Goal: Find specific page/section: Find specific page/section

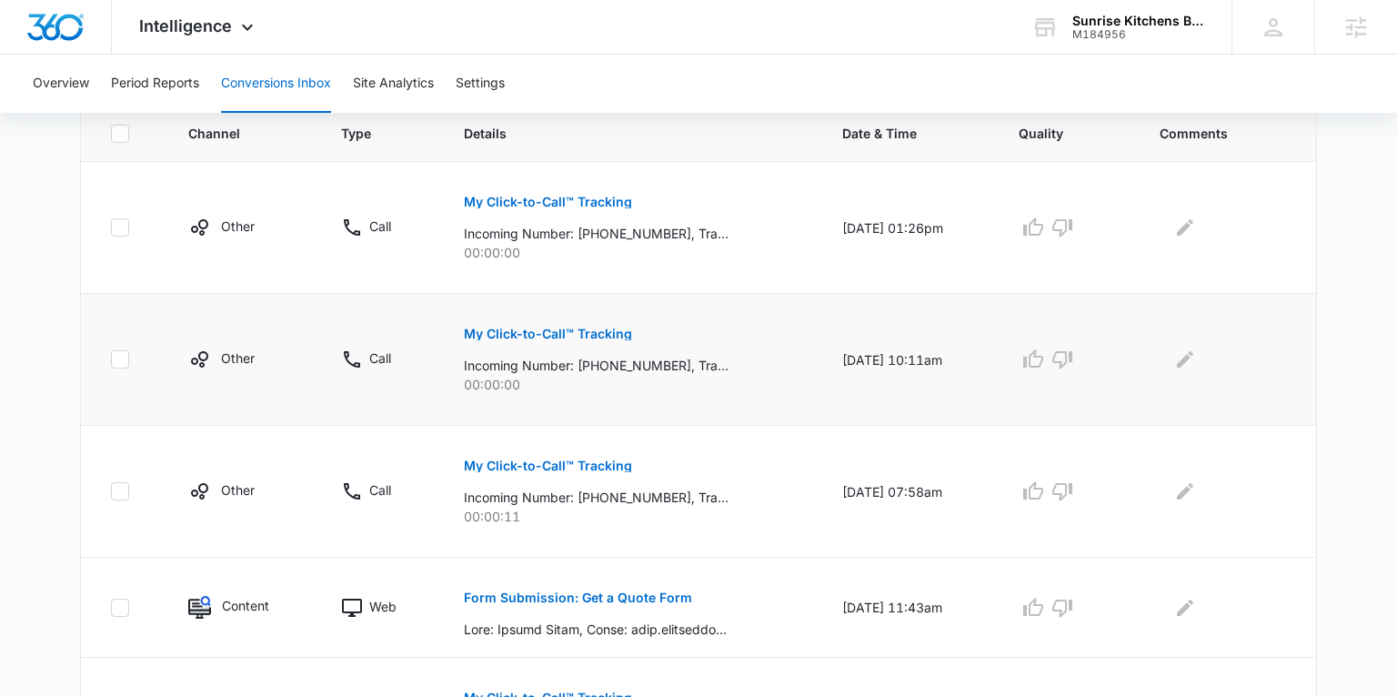
scroll to position [502, 0]
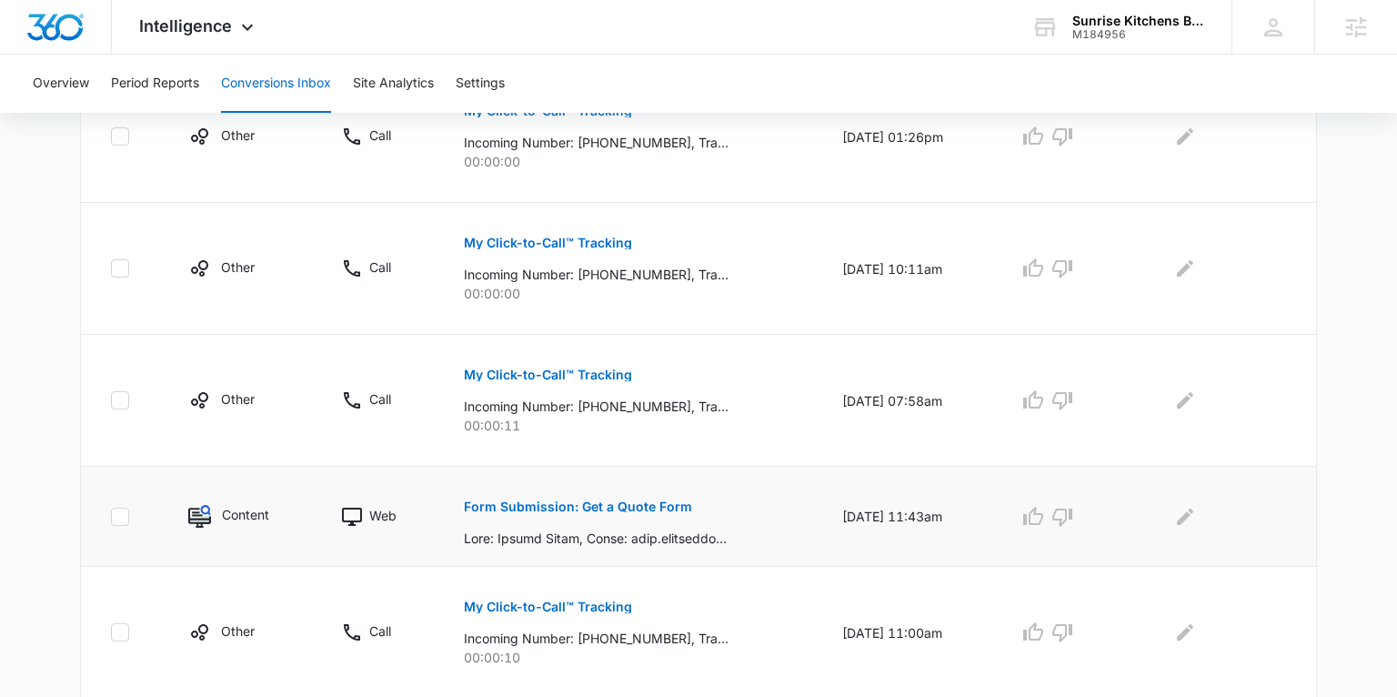
click at [640, 503] on p "Form Submission: Get a Quote Form" at bounding box center [578, 506] width 228 height 13
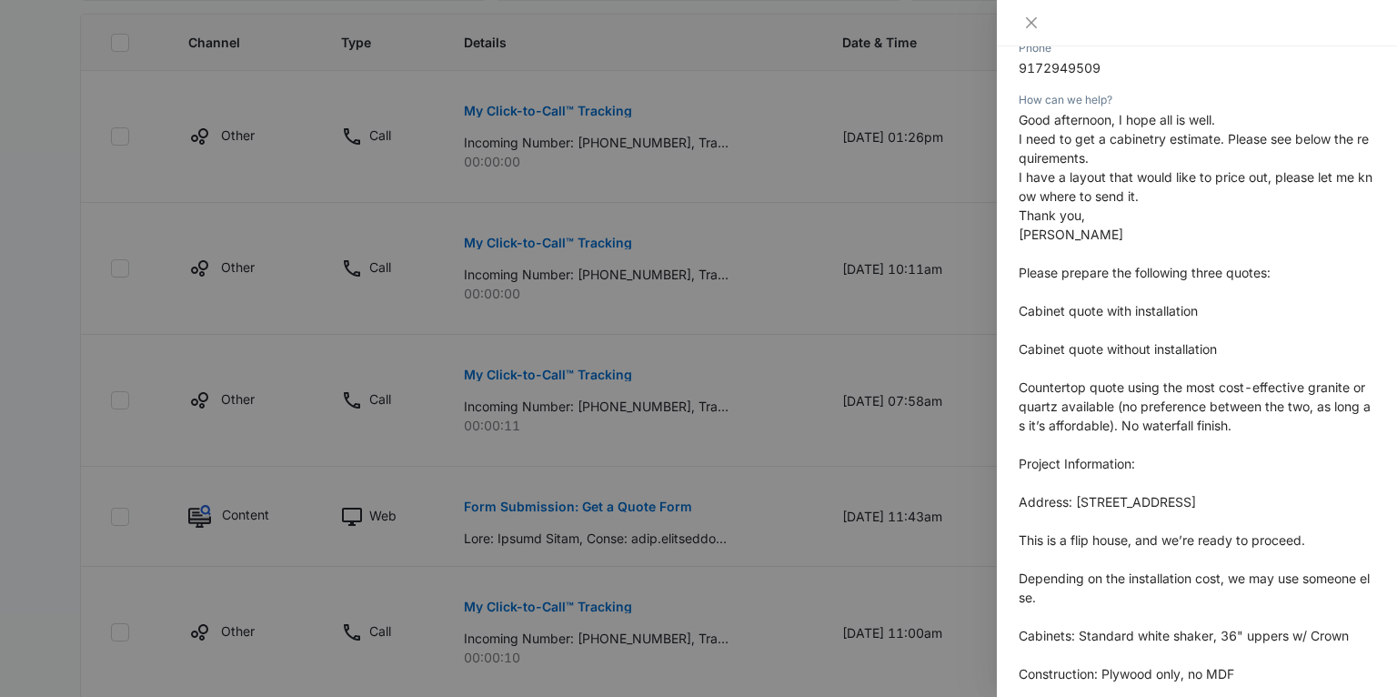
scroll to position [0, 0]
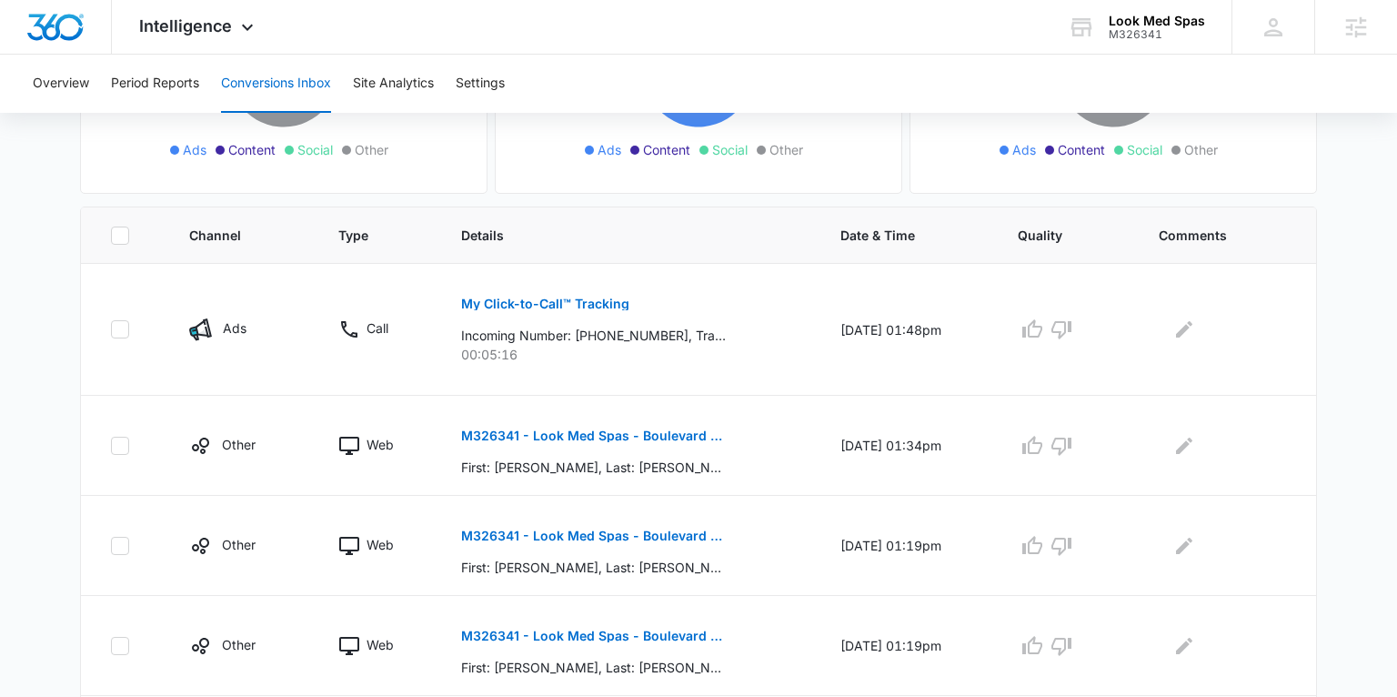
scroll to position [354, 0]
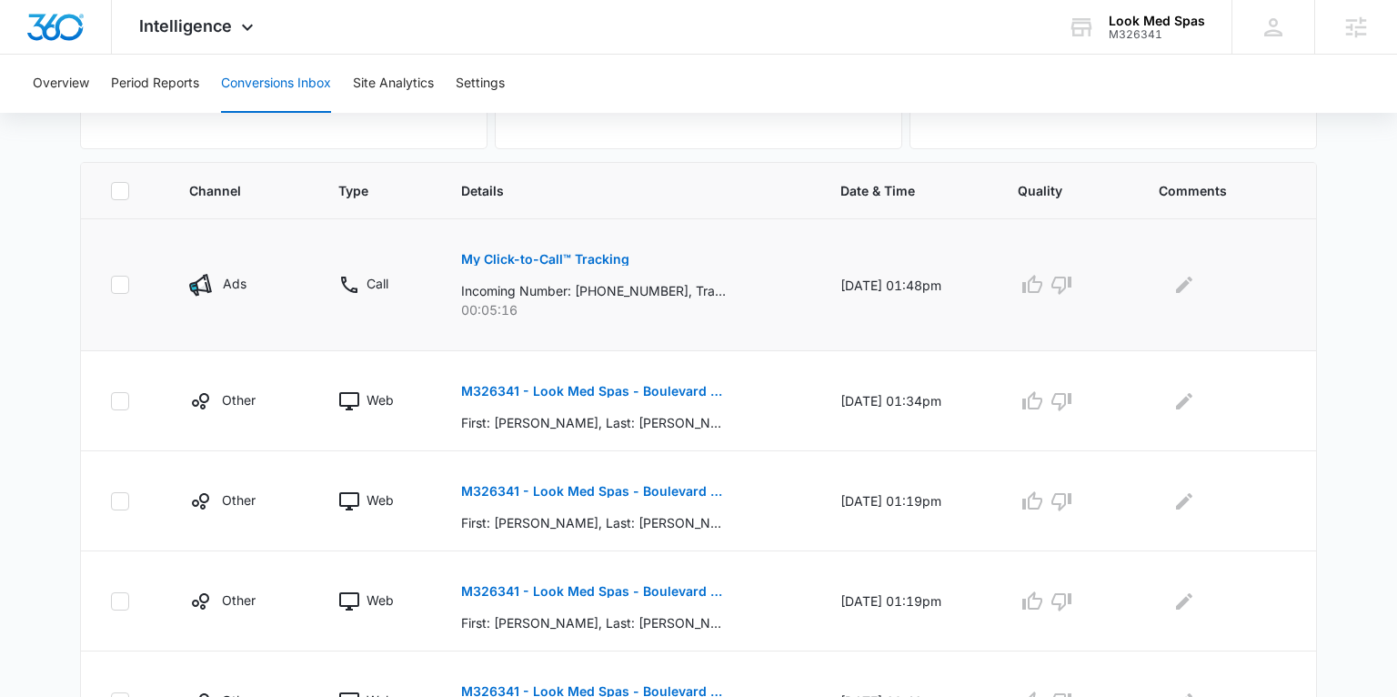
click at [512, 258] on p "My Click-to-Call™ Tracking" at bounding box center [545, 259] width 168 height 13
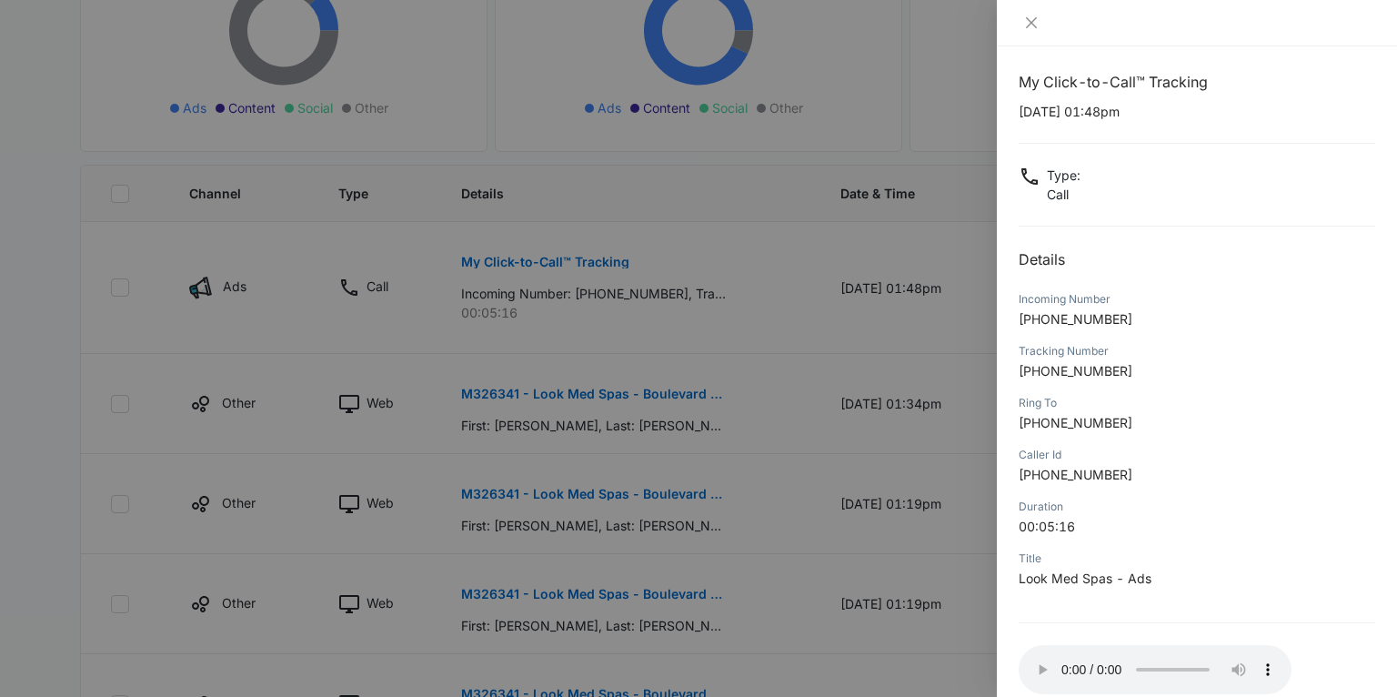
scroll to position [7, 0]
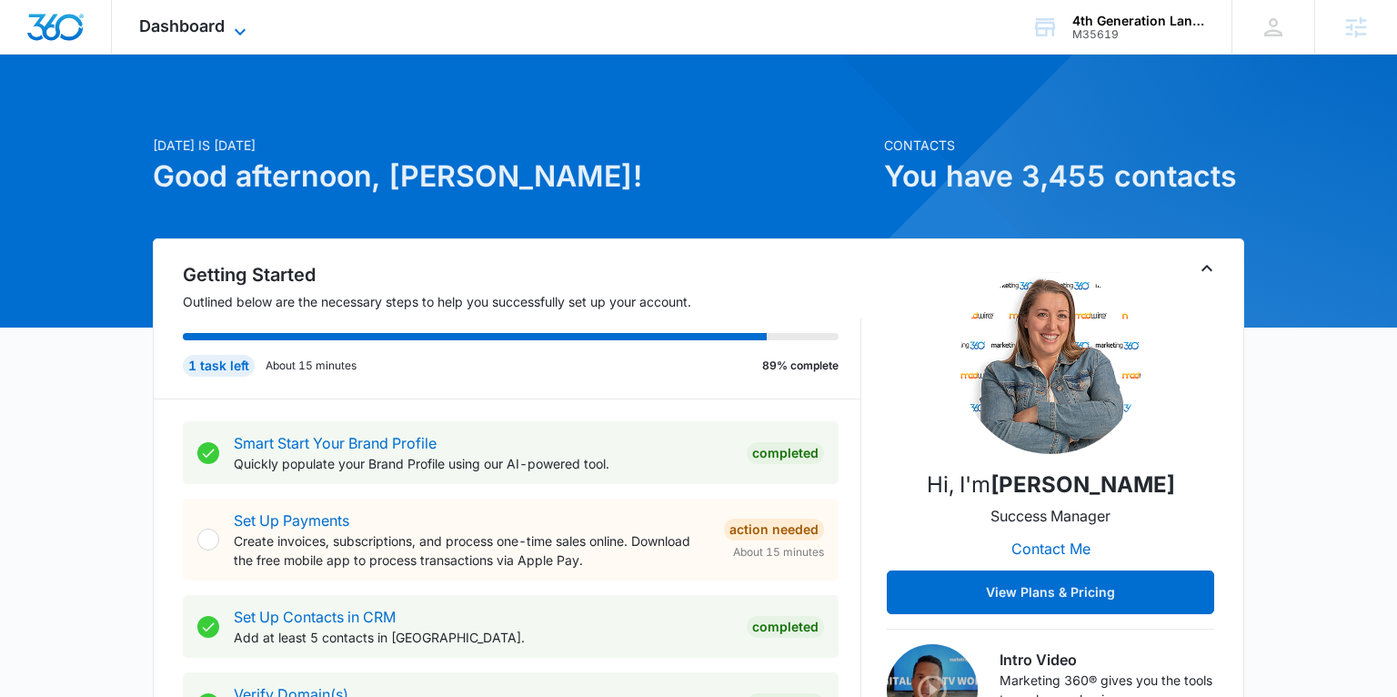
click at [206, 30] on span "Dashboard" at bounding box center [182, 25] width 86 height 19
click at [237, 27] on icon at bounding box center [240, 32] width 22 height 22
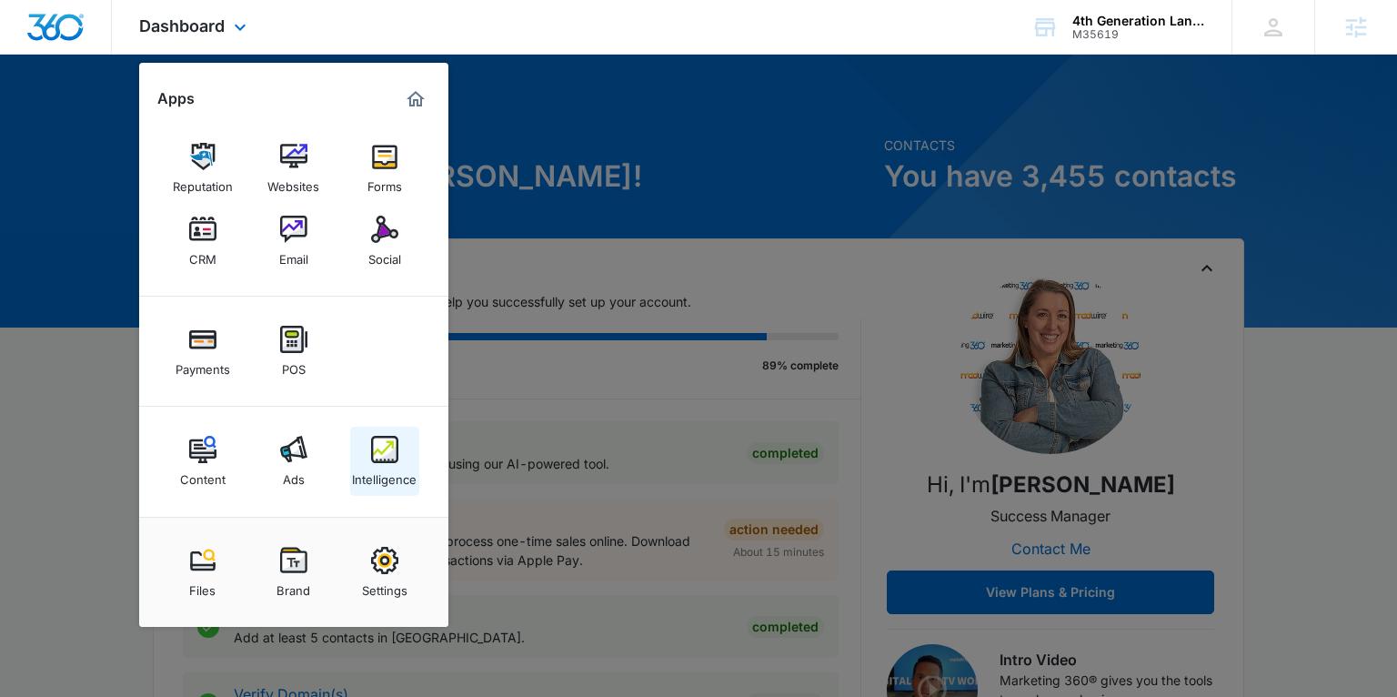
click at [386, 438] on img at bounding box center [384, 449] width 27 height 27
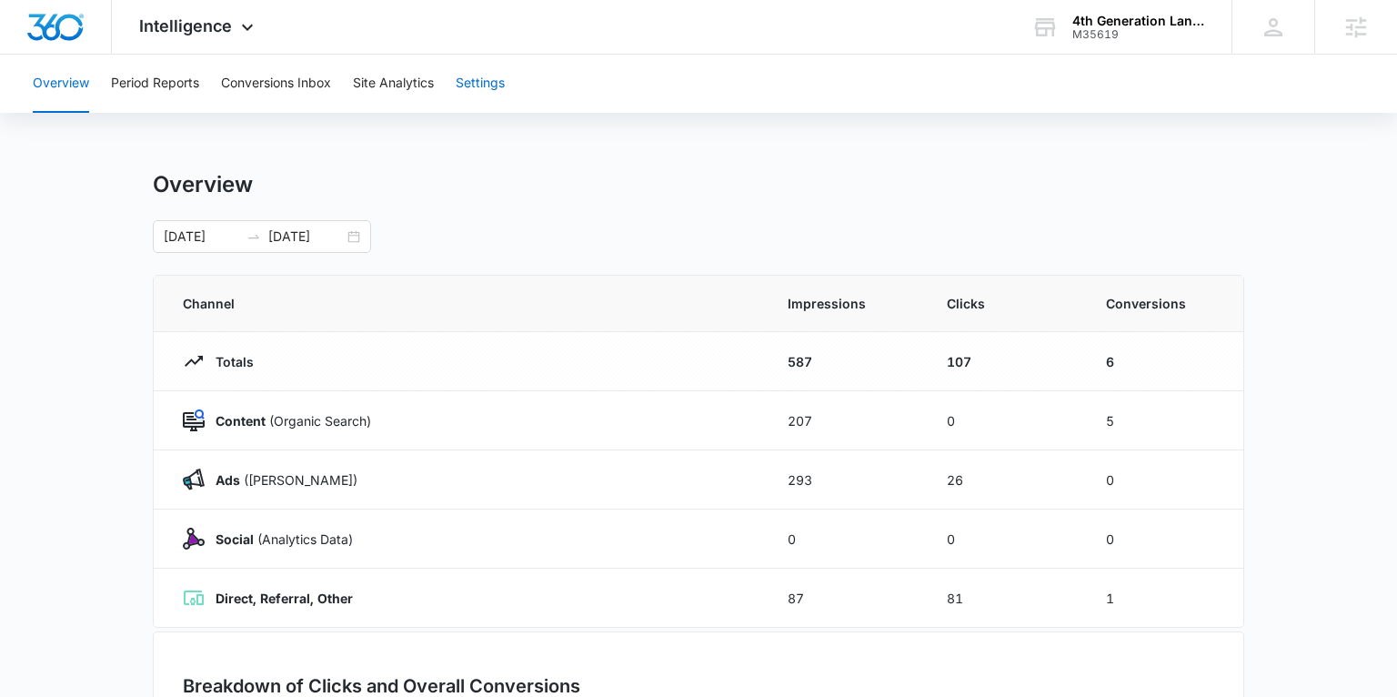
click at [474, 86] on button "Settings" at bounding box center [480, 84] width 49 height 58
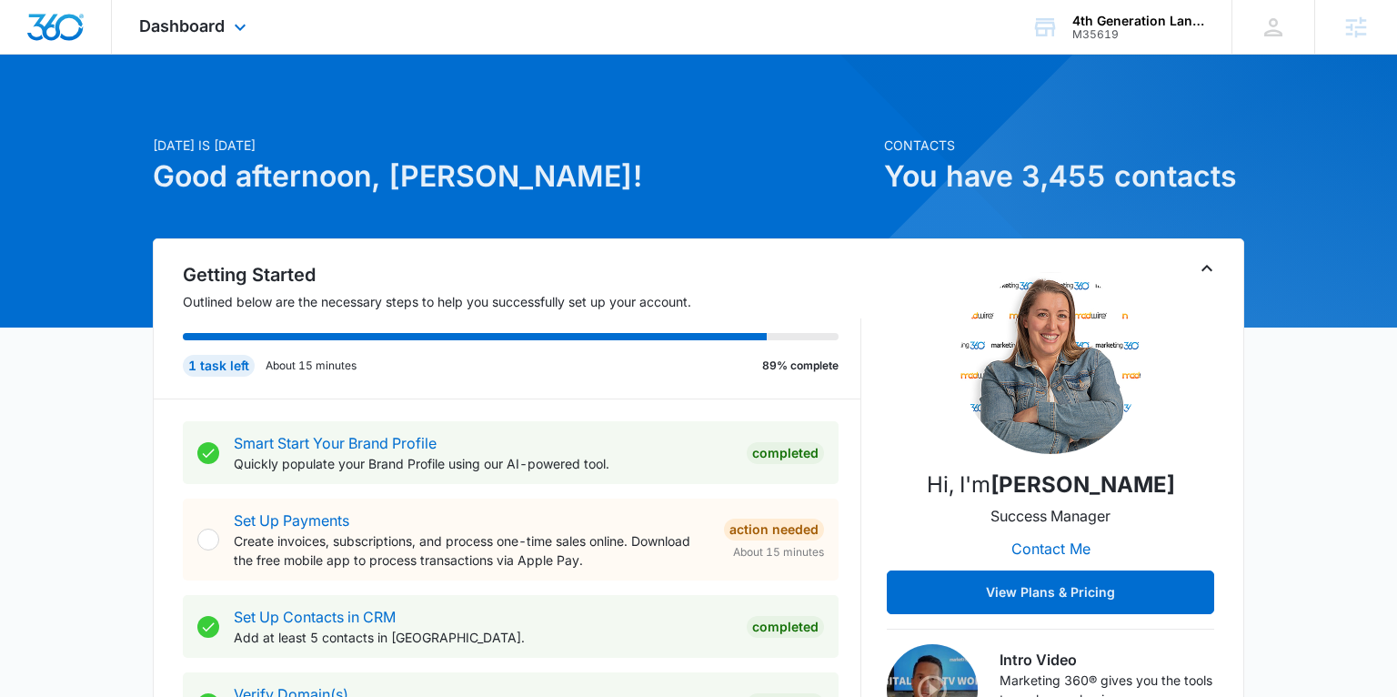
click at [226, 28] on div "Dashboard Apps Reputation Websites Forms CRM Email Social Payments POS Content …" at bounding box center [195, 27] width 166 height 54
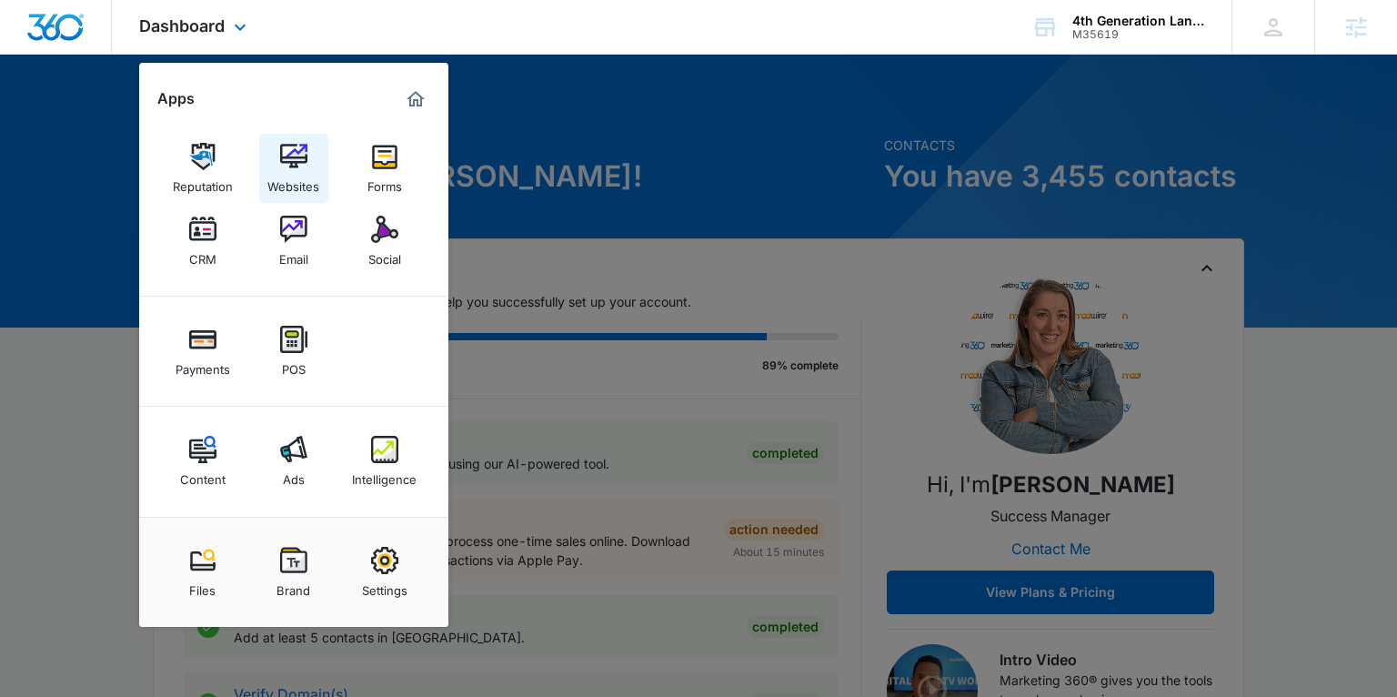
click at [295, 162] on img at bounding box center [293, 156] width 27 height 27
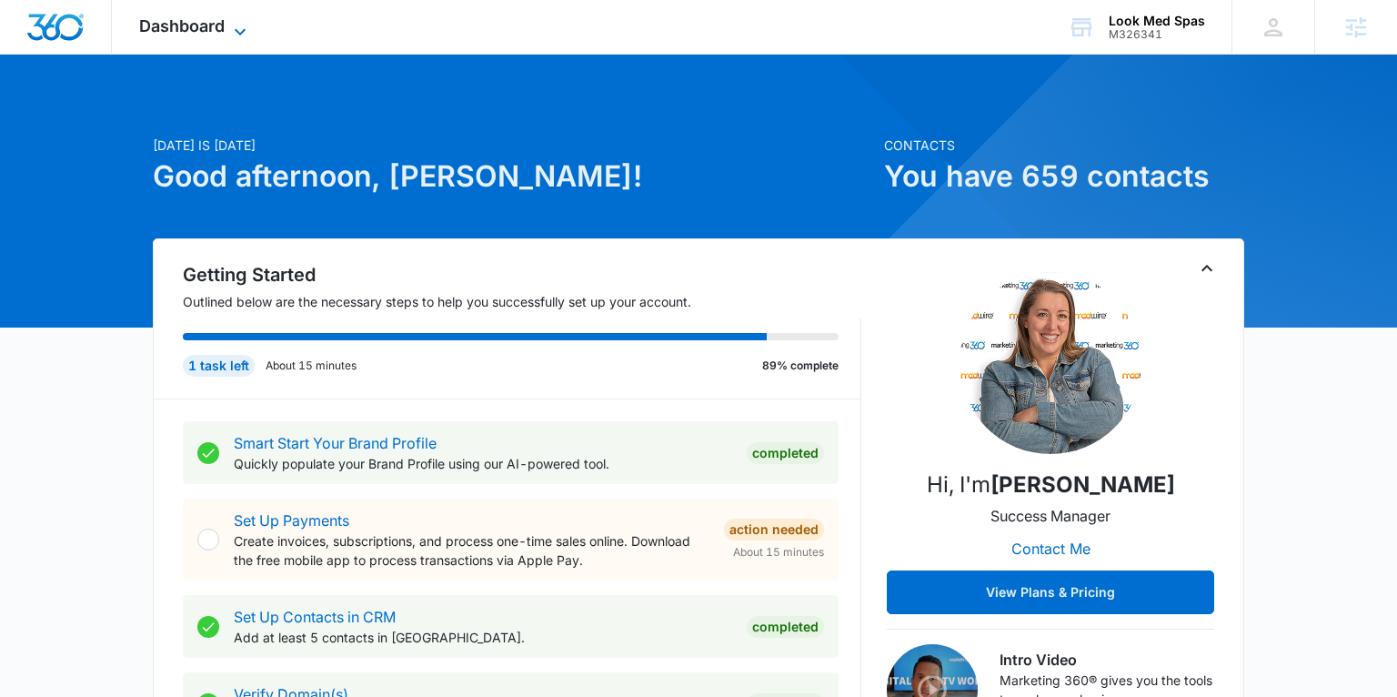
click at [205, 30] on span "Dashboard" at bounding box center [182, 25] width 86 height 19
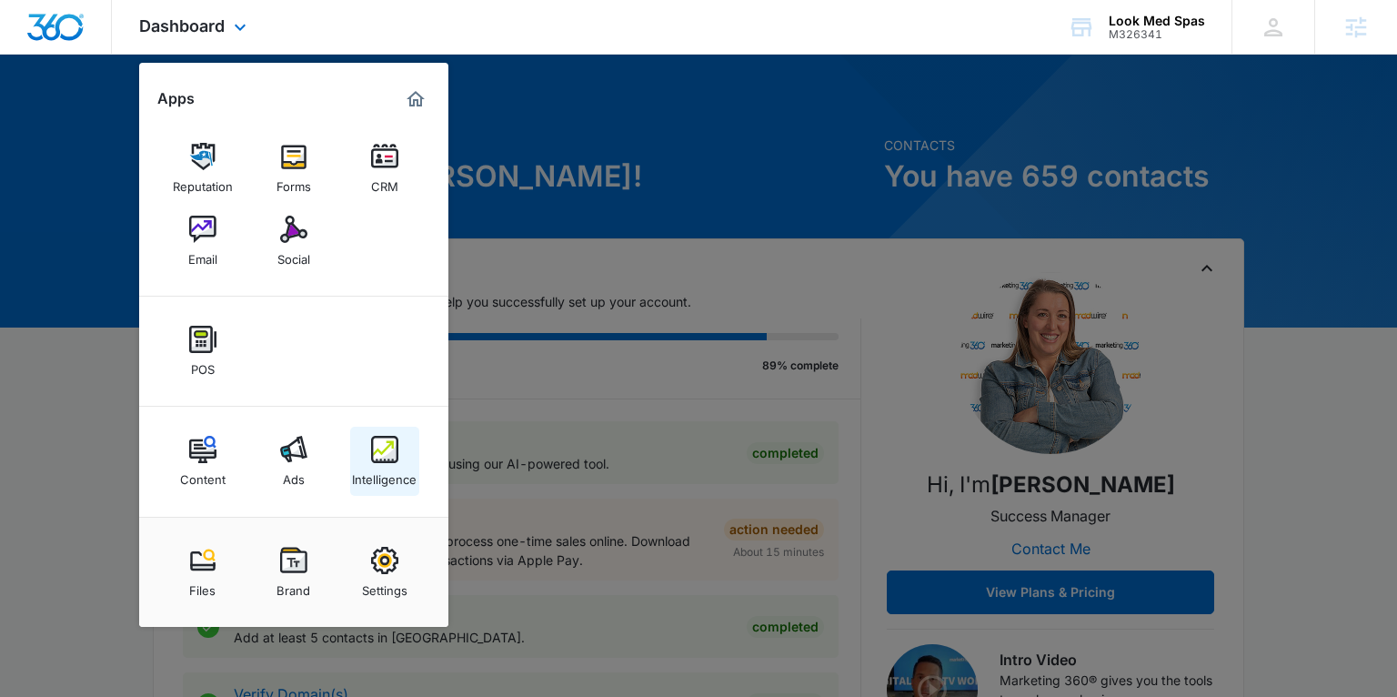
click at [385, 461] on img at bounding box center [384, 449] width 27 height 27
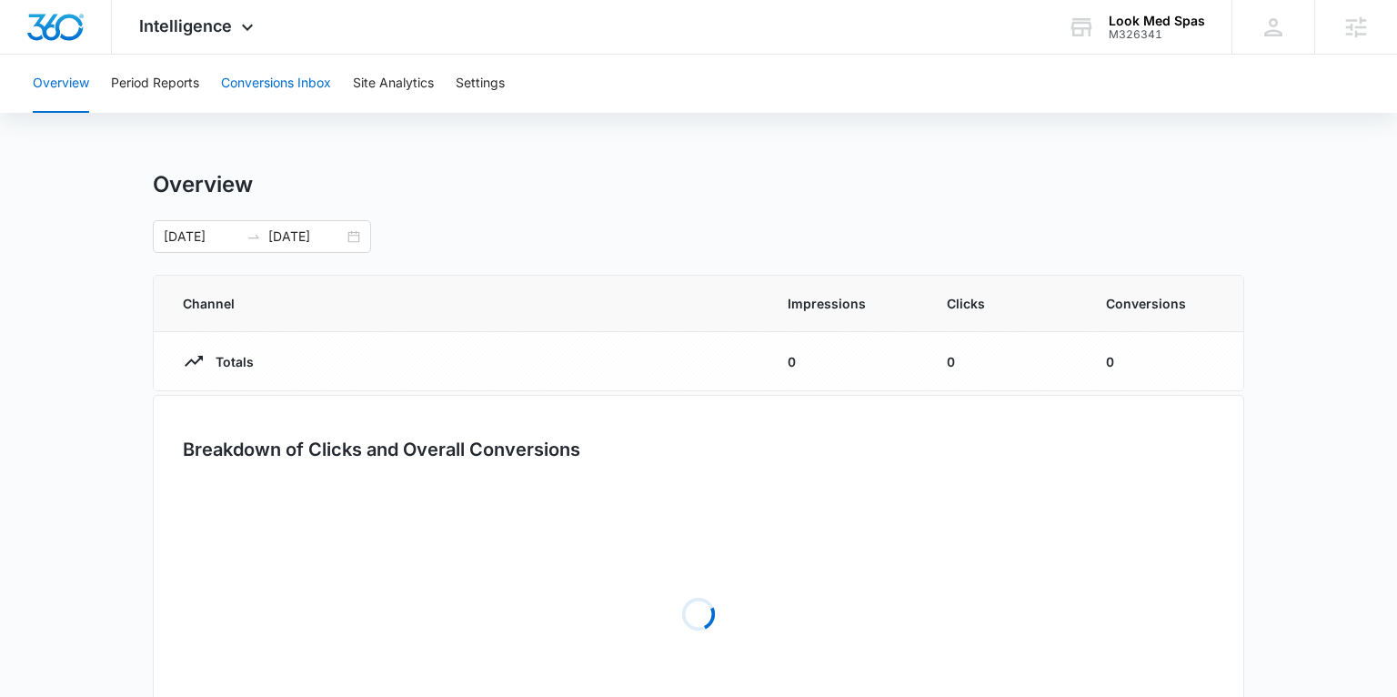
click at [259, 84] on button "Conversions Inbox" at bounding box center [276, 84] width 110 height 58
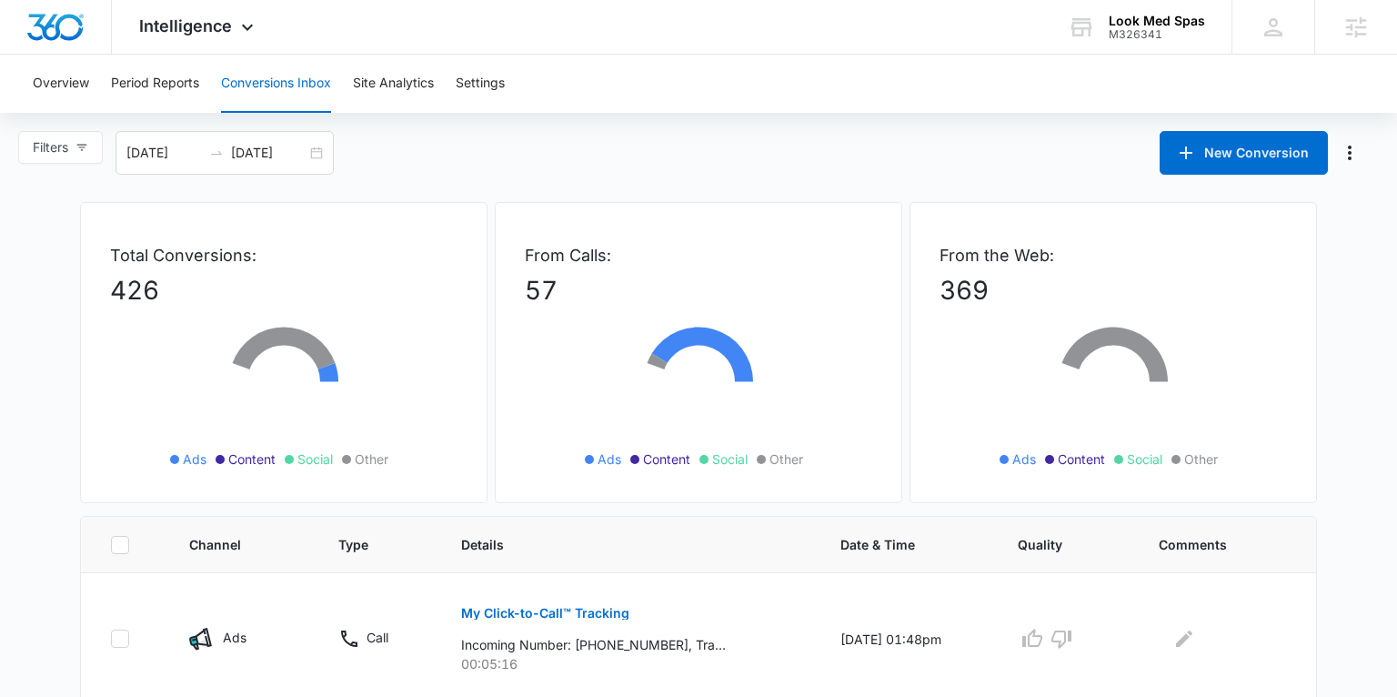
scroll to position [190, 0]
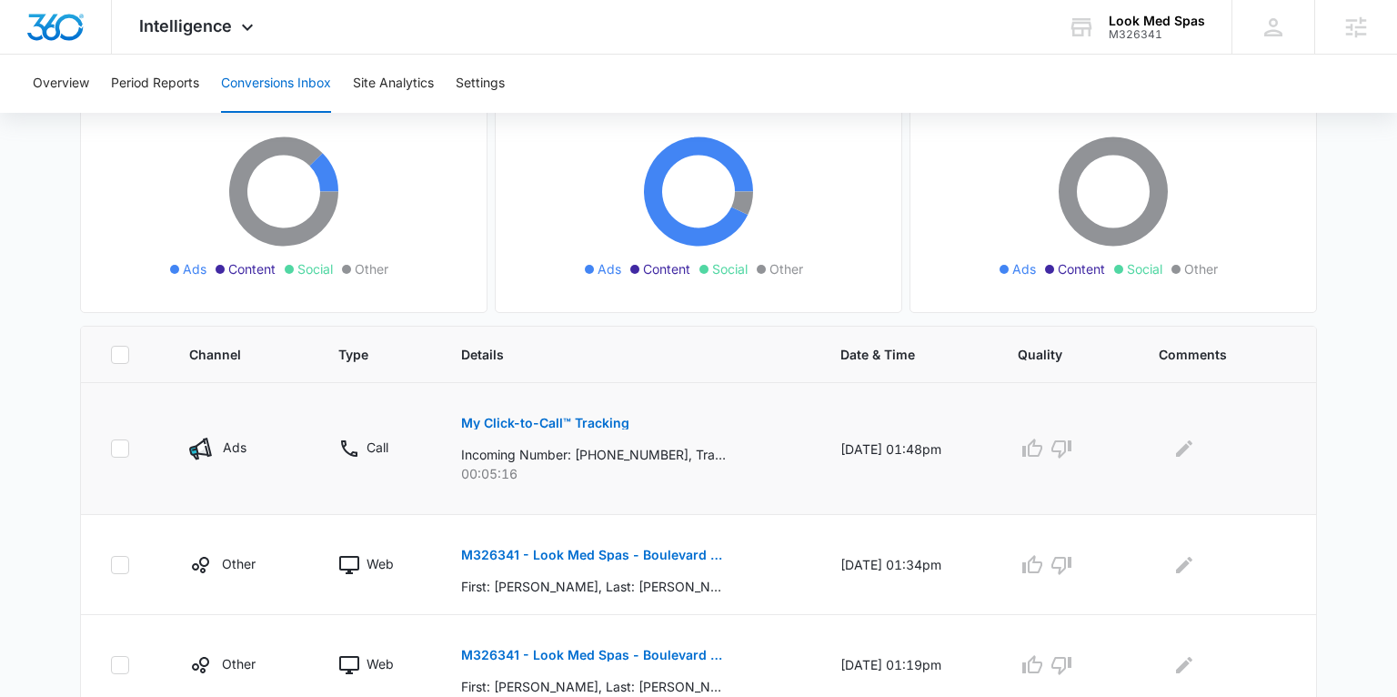
click at [547, 419] on p "My Click-to-Call™ Tracking" at bounding box center [545, 423] width 168 height 13
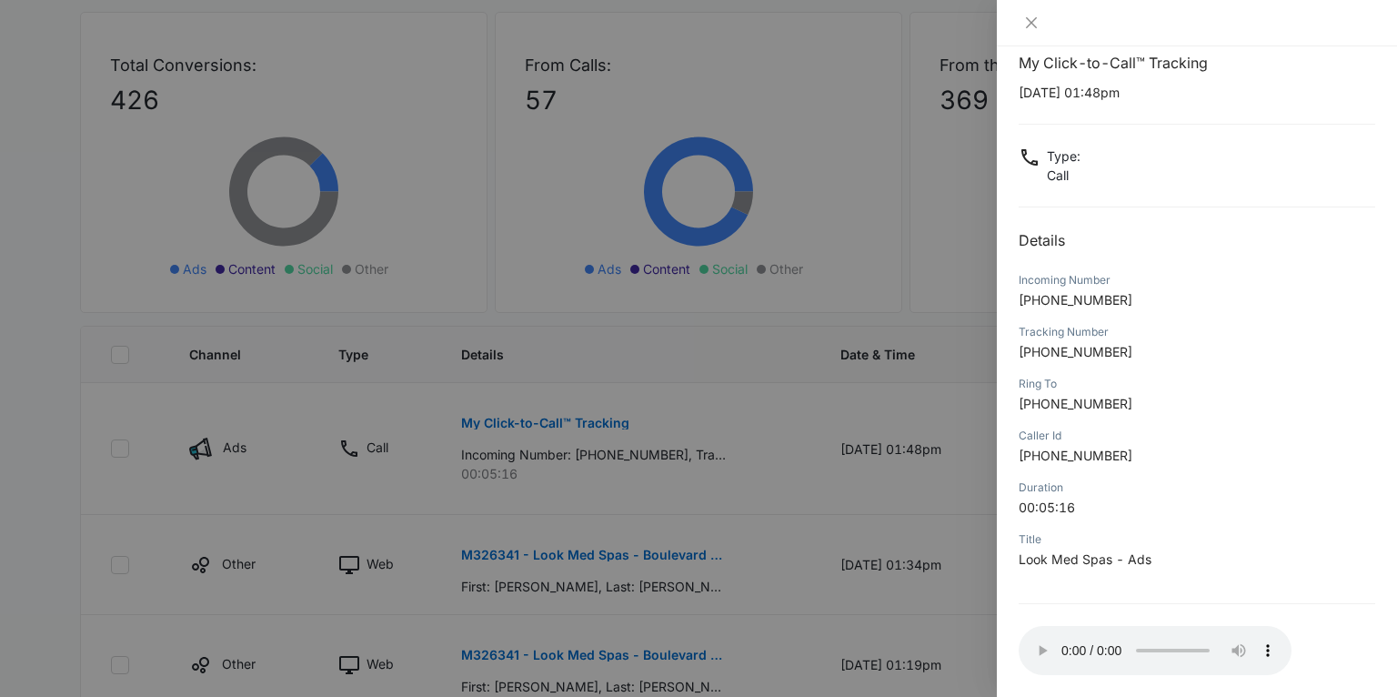
scroll to position [0, 0]
